Goal: Task Accomplishment & Management: Complete application form

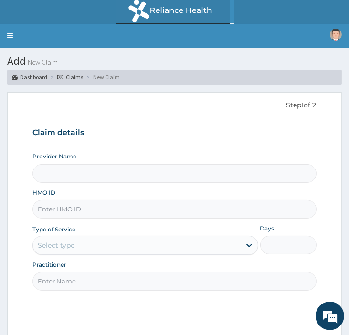
click at [87, 211] on input "HMO ID" at bounding box center [174, 209] width 284 height 19
click at [11, 35] on link "Toggle navigation" at bounding box center [10, 36] width 20 height 24
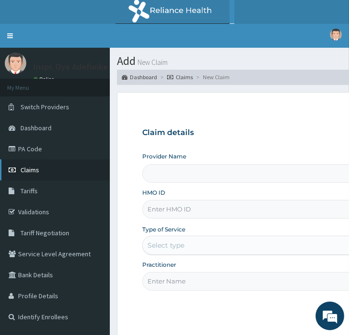
click at [35, 168] on span "Claims" at bounding box center [30, 170] width 19 height 9
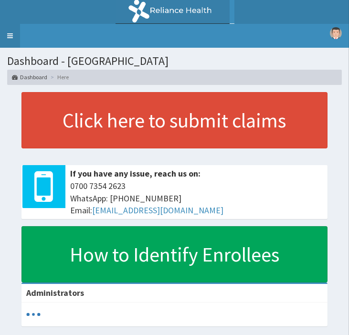
click at [8, 28] on link "Toggle navigation" at bounding box center [10, 36] width 20 height 24
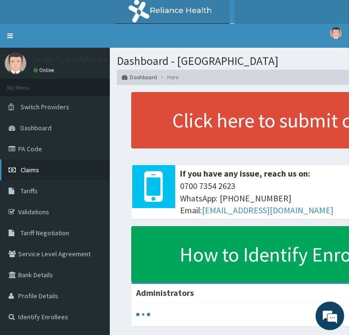
click at [38, 170] on span "Claims" at bounding box center [30, 170] width 19 height 9
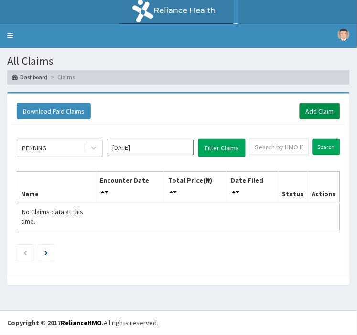
click at [322, 103] on link "Add Claim" at bounding box center [319, 111] width 41 height 16
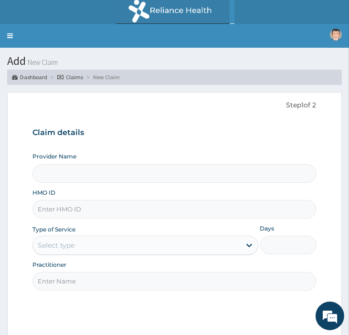
type input "Police Cottage Hospital"
click at [67, 206] on input "HMO ID" at bounding box center [174, 209] width 284 height 19
type input "EKI/10043/E"
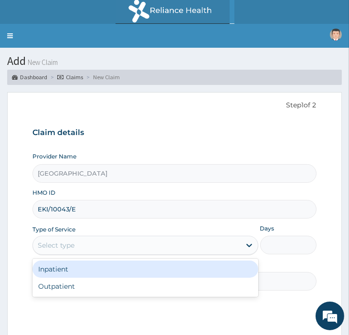
click at [62, 287] on div "Outpatient" at bounding box center [144, 286] width 225 height 17
type input "1"
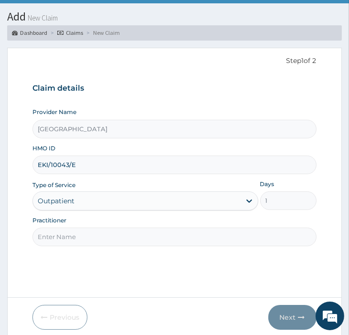
scroll to position [45, 0]
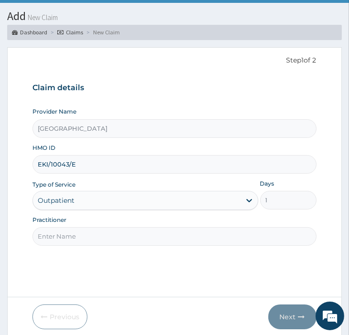
click at [74, 237] on input "Practitioner" at bounding box center [174, 236] width 284 height 19
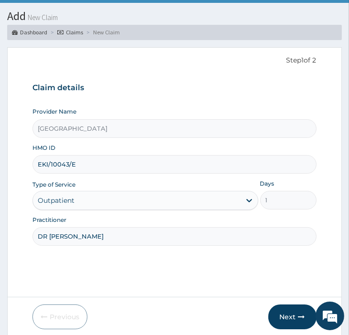
type input "DR ORIIRE"
click at [289, 322] on button "Next" at bounding box center [292, 317] width 48 height 25
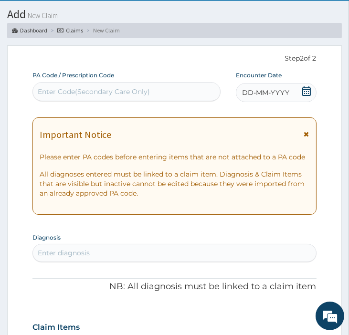
scroll to position [48, 0]
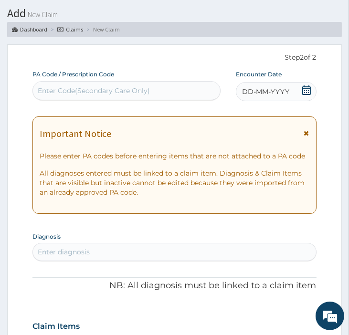
click at [274, 92] on span "DD-MM-YYYY" at bounding box center [265, 92] width 47 height 10
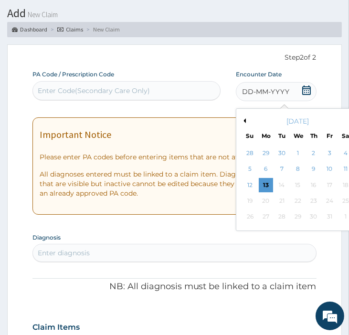
click at [308, 131] on div "Su Mo Tu We Th Fr Sa" at bounding box center [298, 136] width 106 height 10
click at [264, 181] on div "13" at bounding box center [266, 185] width 14 height 14
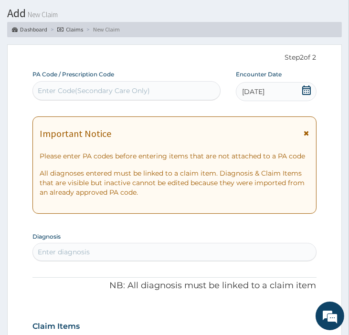
click at [308, 134] on icon at bounding box center [306, 133] width 5 height 7
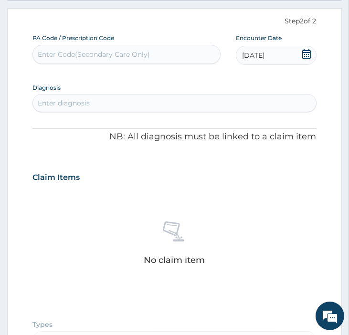
scroll to position [85, 0]
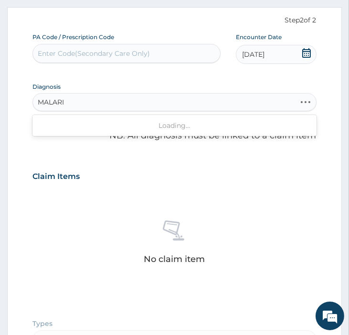
type input "MALARIA"
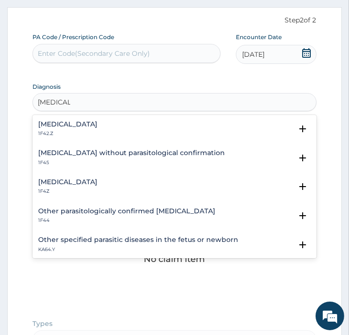
click at [97, 127] on h4 "Plasmodium malariae malaria without complication" at bounding box center [67, 124] width 59 height 7
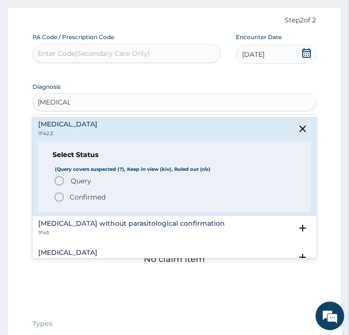
click at [55, 197] on icon "status option filled" at bounding box center [58, 196] width 11 height 11
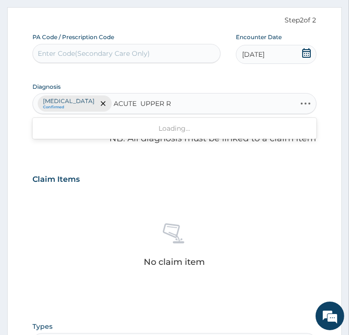
type input "ACUTE UPPER"
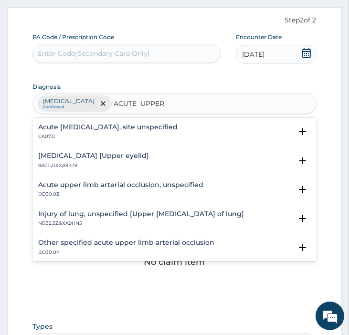
click at [215, 127] on div "Acute upper respiratory infection, site unspecified CA07.0" at bounding box center [174, 132] width 272 height 17
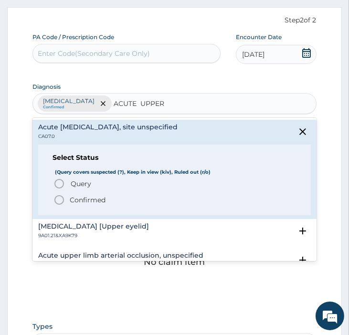
click at [60, 198] on icon "status option filled" at bounding box center [58, 199] width 11 height 11
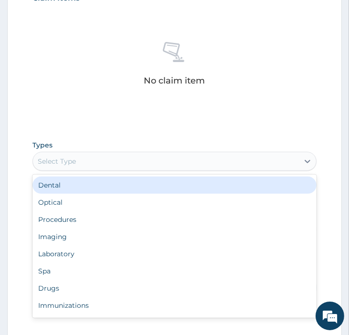
scroll to position [32, 0]
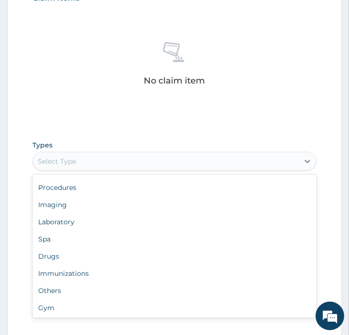
click at [127, 196] on div "Procedures" at bounding box center [174, 187] width 284 height 17
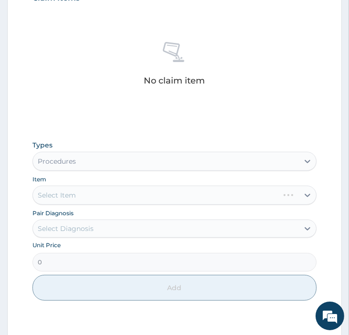
click at [182, 205] on div "Select Item" at bounding box center [174, 195] width 284 height 19
click at [293, 205] on div "Select Item" at bounding box center [174, 195] width 284 height 19
click at [239, 205] on div "Select Item" at bounding box center [174, 195] width 284 height 19
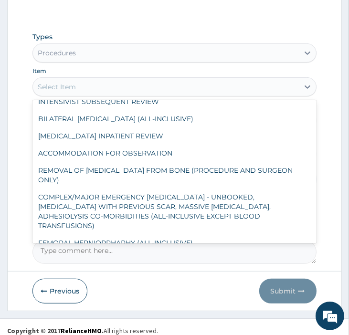
scroll to position [0, 0]
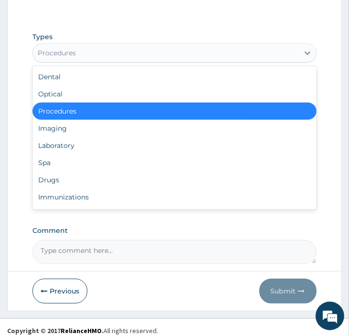
click at [222, 120] on div "Procedures" at bounding box center [174, 111] width 284 height 17
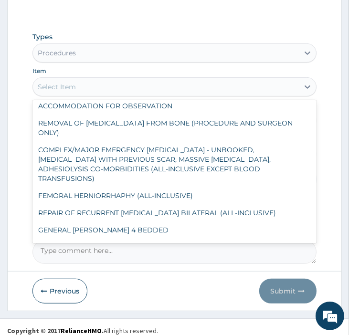
scroll to position [136, 0]
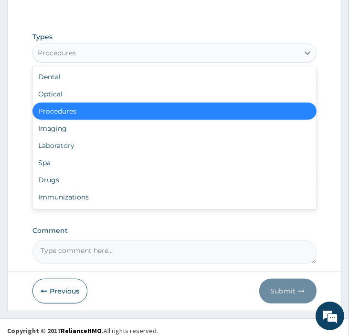
click at [96, 171] on div "Spa" at bounding box center [174, 162] width 284 height 17
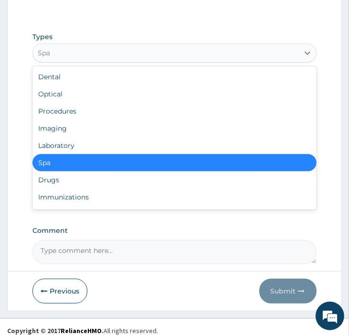
click at [110, 154] on div "Laboratory" at bounding box center [174, 145] width 284 height 17
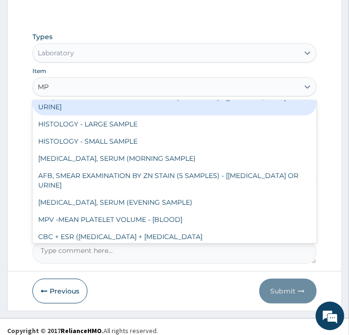
type input "M"
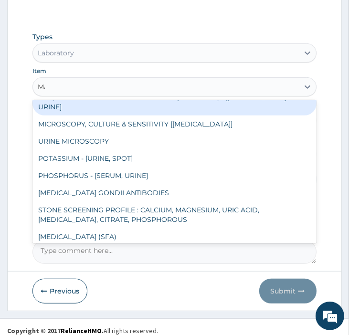
scroll to position [0, 0]
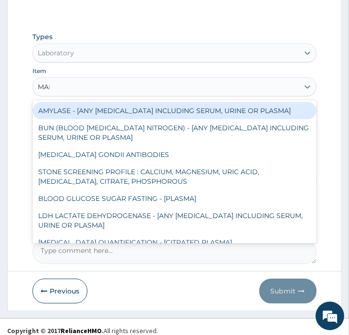
type input "MALA"
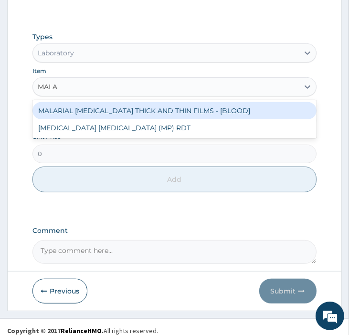
click at [73, 137] on div "MALARIA PARASITE (MP) RDT" at bounding box center [174, 127] width 284 height 17
type input "2600"
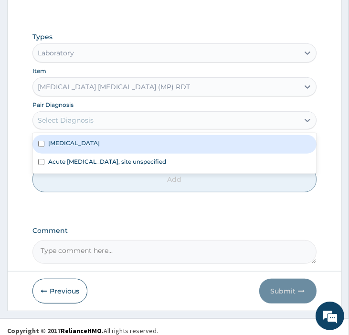
click at [42, 147] on input "checkbox" at bounding box center [41, 144] width 6 height 6
checkbox input "true"
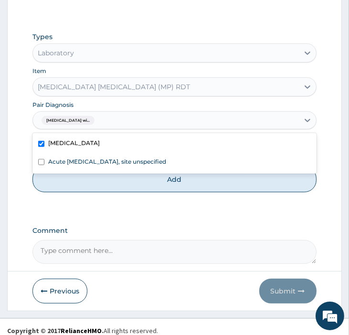
click at [40, 165] on input "checkbox" at bounding box center [41, 162] width 6 height 6
checkbox input "true"
click at [80, 192] on button "Add" at bounding box center [174, 180] width 284 height 26
type input "0"
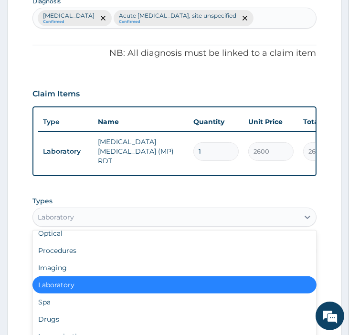
scroll to position [22, 0]
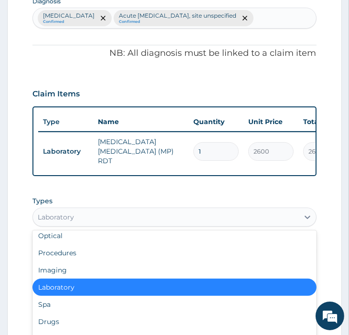
click at [62, 262] on div "Procedures" at bounding box center [174, 252] width 284 height 17
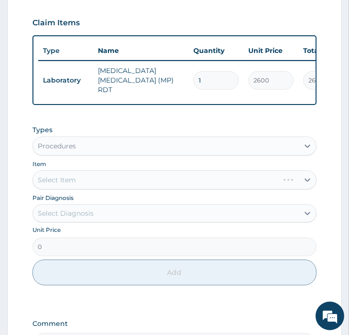
scroll to position [243, 0]
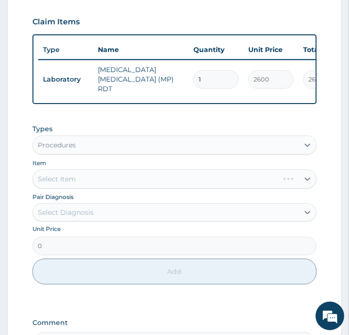
click at [105, 189] on div "Select Item" at bounding box center [174, 179] width 284 height 19
click at [103, 189] on div "Select Item" at bounding box center [174, 179] width 284 height 19
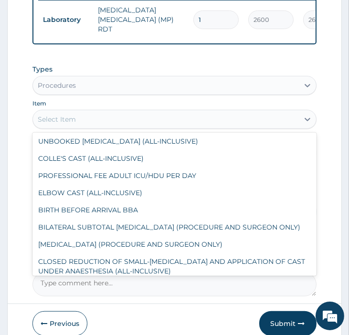
scroll to position [7194, 0]
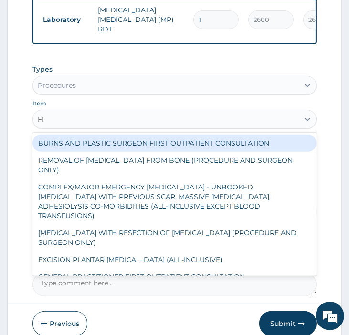
type input "F"
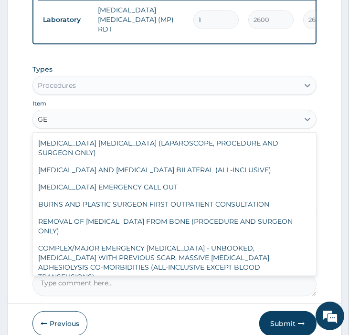
type input "G"
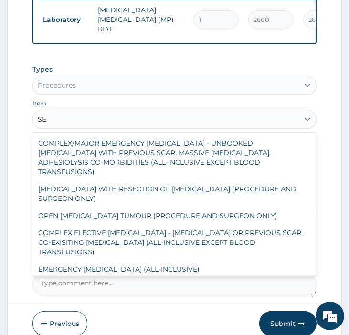
type input "S"
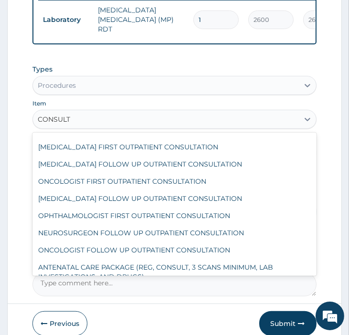
scroll to position [0, 0]
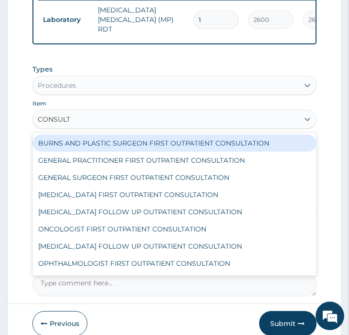
type input "CONSULT"
